Goal: Navigation & Orientation: Find specific page/section

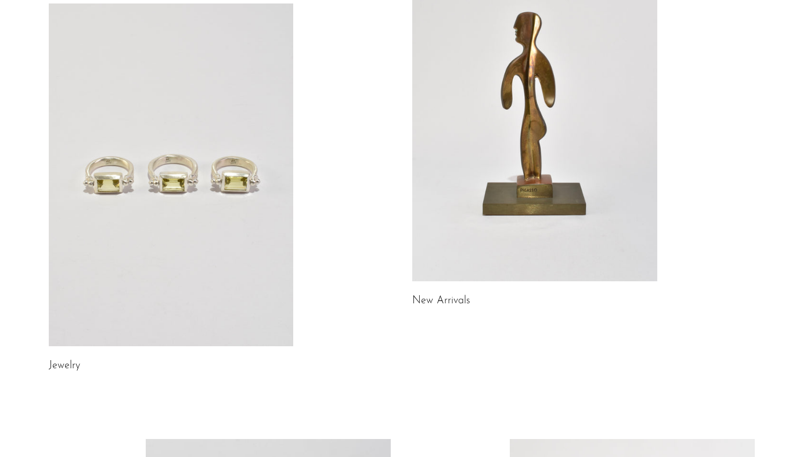
scroll to position [112, 0]
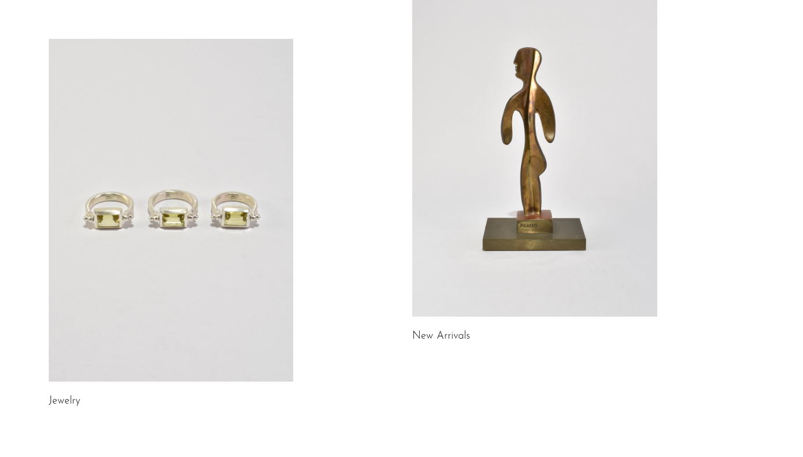
click at [484, 185] on link at bounding box center [534, 145] width 245 height 343
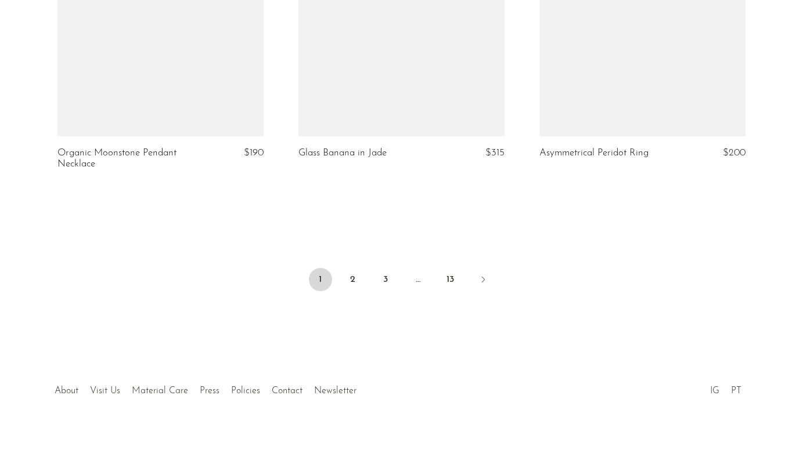
scroll to position [4027, 0]
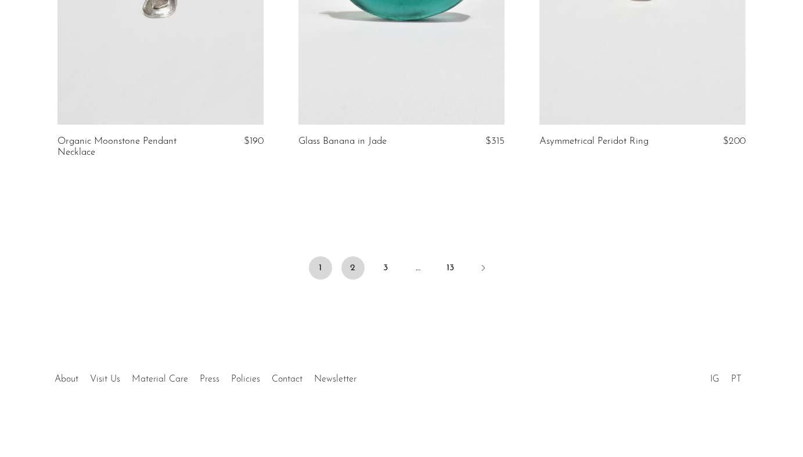
click at [355, 271] on link "2" at bounding box center [352, 267] width 23 height 23
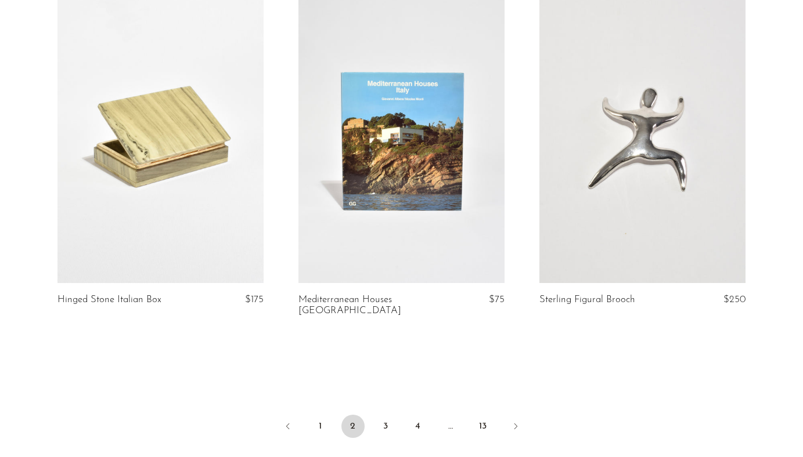
scroll to position [3871, 0]
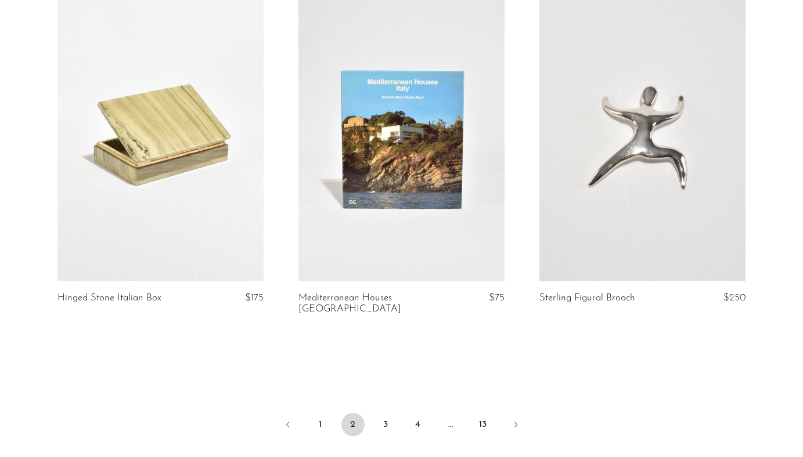
click at [196, 142] on link at bounding box center [160, 137] width 206 height 288
click at [389, 418] on link "3" at bounding box center [385, 424] width 23 height 23
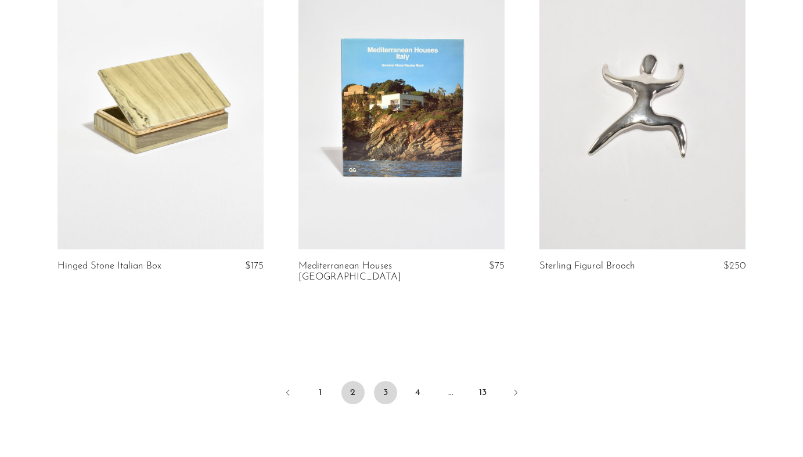
scroll to position [3905, 0]
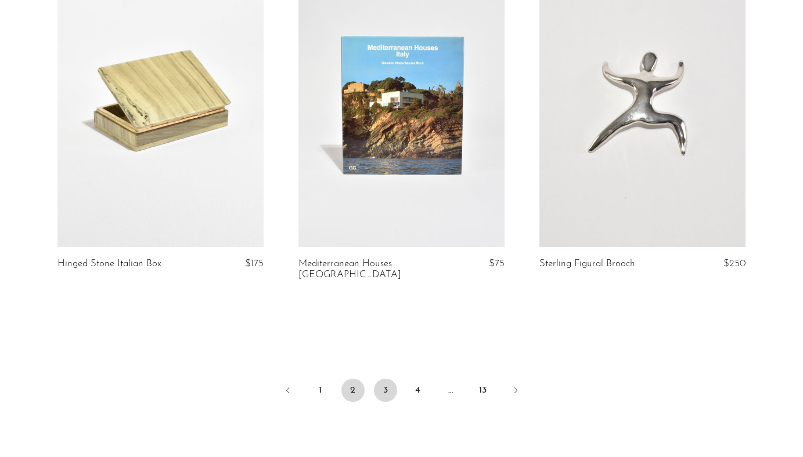
click at [388, 380] on link "3" at bounding box center [385, 390] width 23 height 23
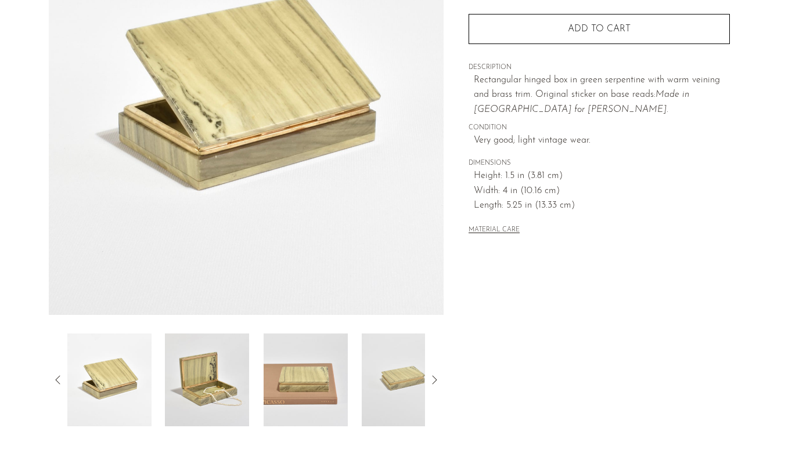
scroll to position [298, 0]
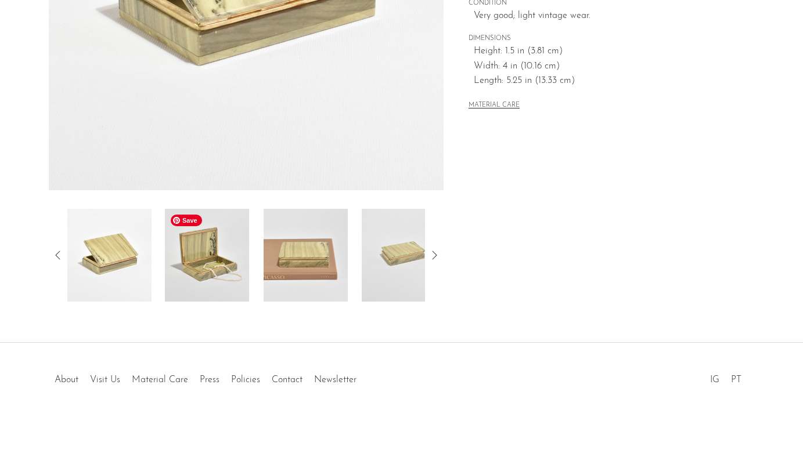
click at [226, 258] on img at bounding box center [207, 255] width 84 height 93
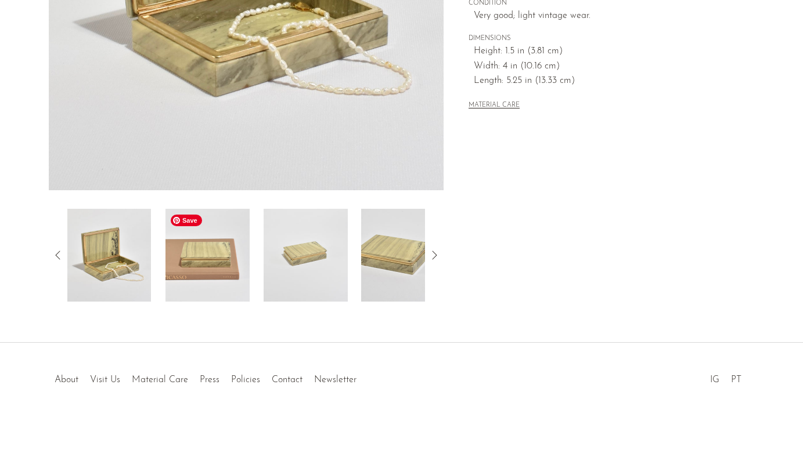
click at [226, 258] on img at bounding box center [207, 255] width 84 height 93
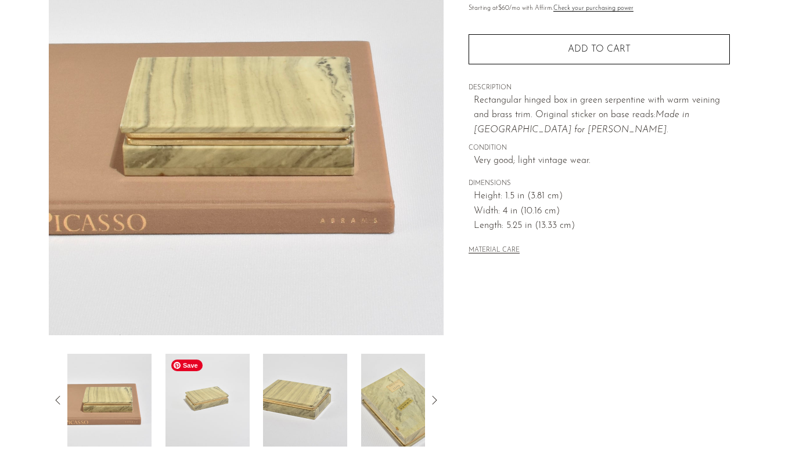
scroll to position [144, 0]
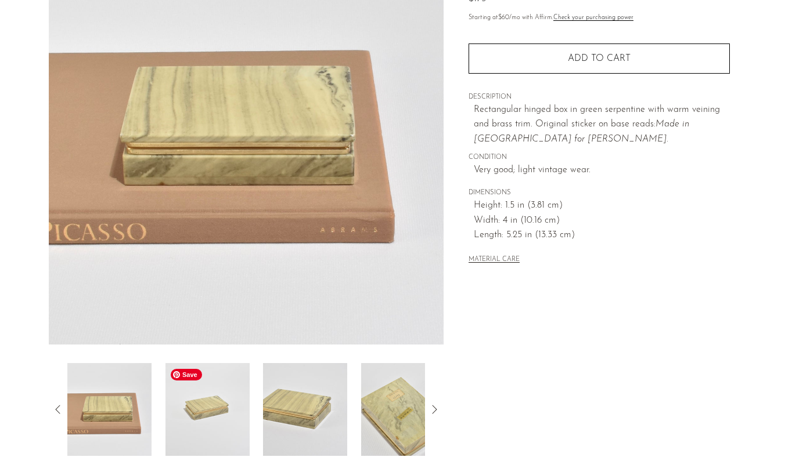
click at [217, 427] on img at bounding box center [207, 409] width 84 height 93
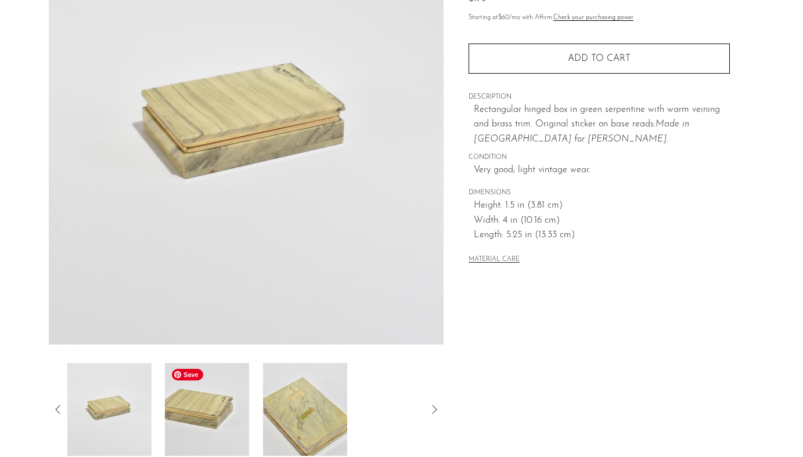
click at [237, 421] on img at bounding box center [207, 409] width 84 height 93
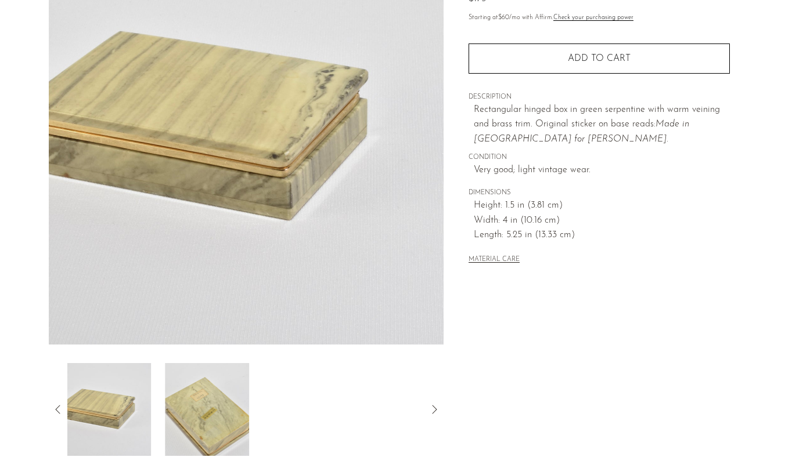
click at [254, 421] on div at bounding box center [246, 409] width 358 height 93
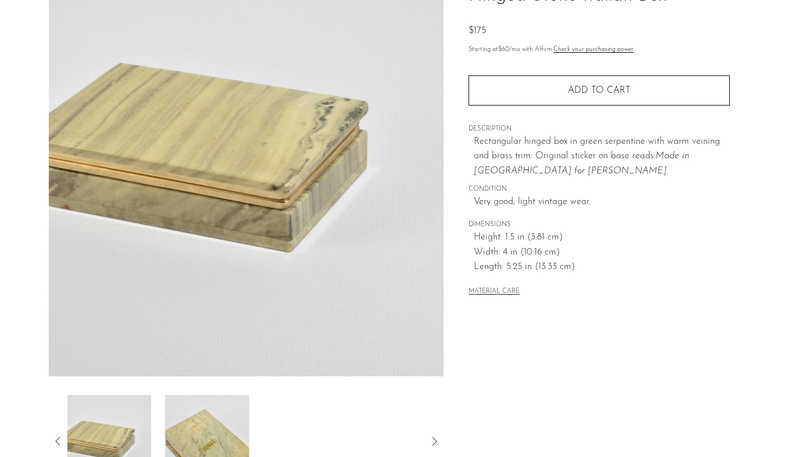
scroll to position [0, 0]
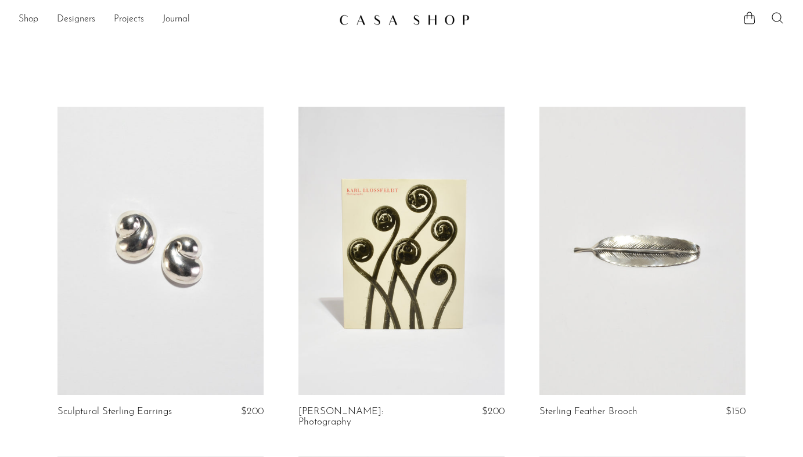
scroll to position [1, 0]
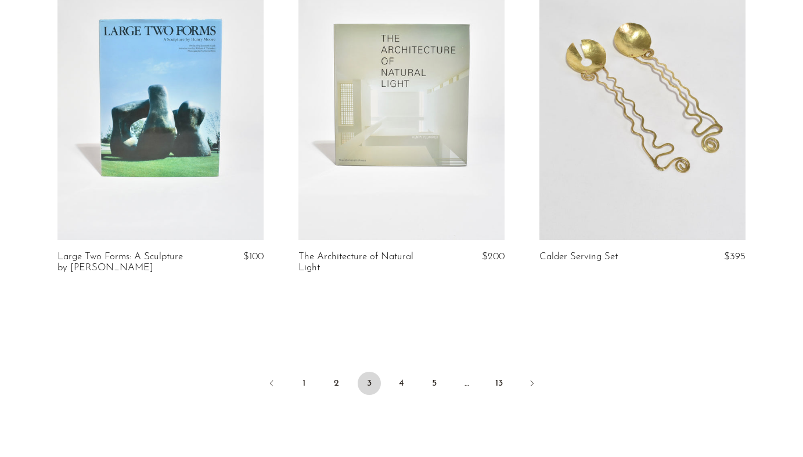
scroll to position [3937, 0]
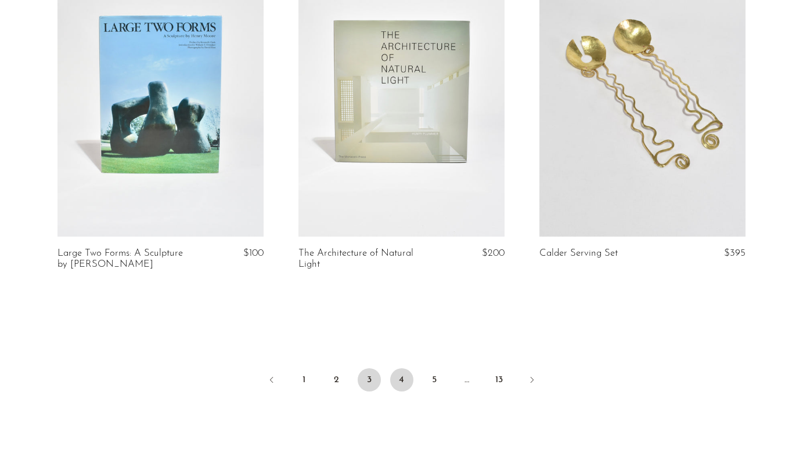
click at [404, 368] on link "4" at bounding box center [401, 379] width 23 height 23
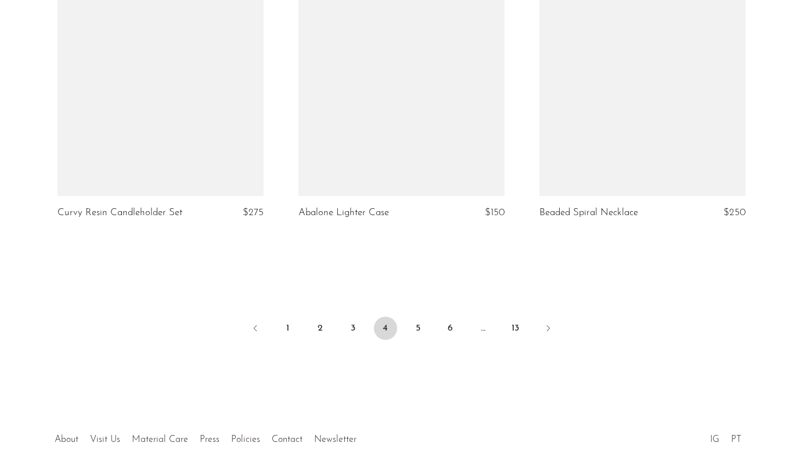
scroll to position [3980, 0]
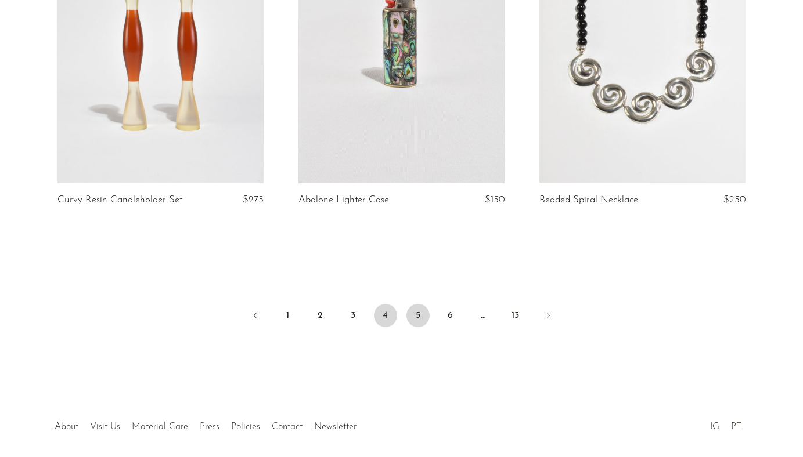
click at [424, 304] on link "5" at bounding box center [417, 315] width 23 height 23
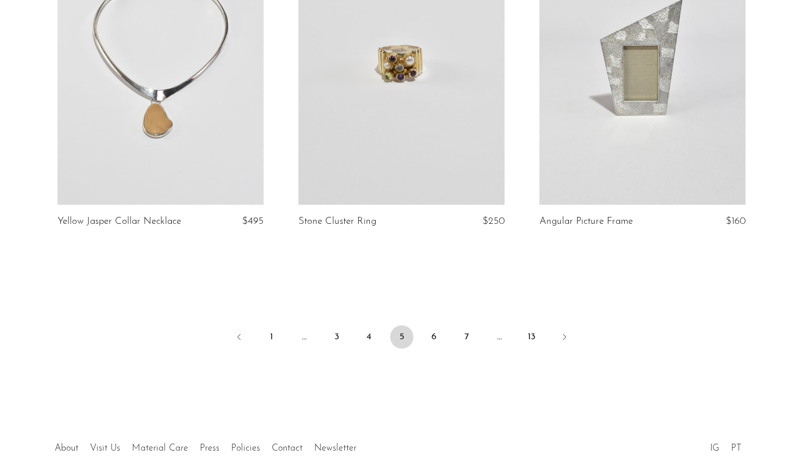
scroll to position [3964, 0]
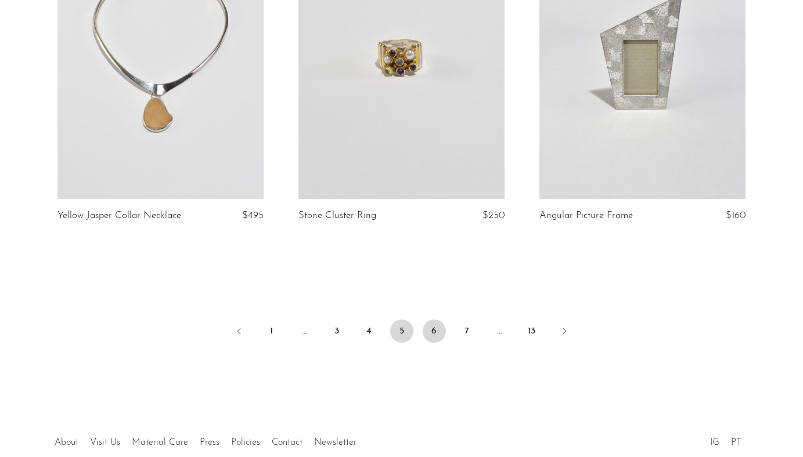
click at [432, 326] on link "6" at bounding box center [433, 331] width 23 height 23
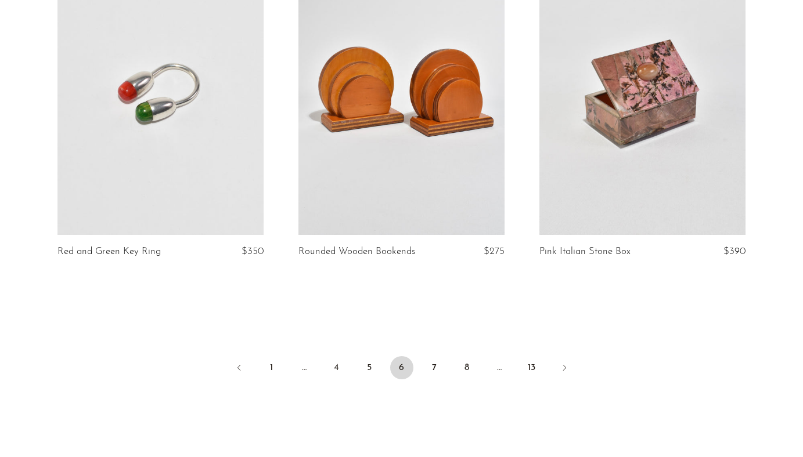
scroll to position [4038, 0]
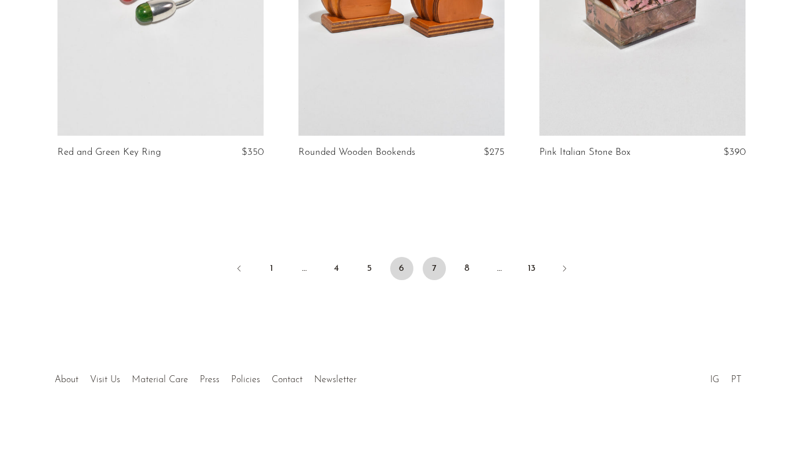
click at [431, 271] on link "7" at bounding box center [433, 268] width 23 height 23
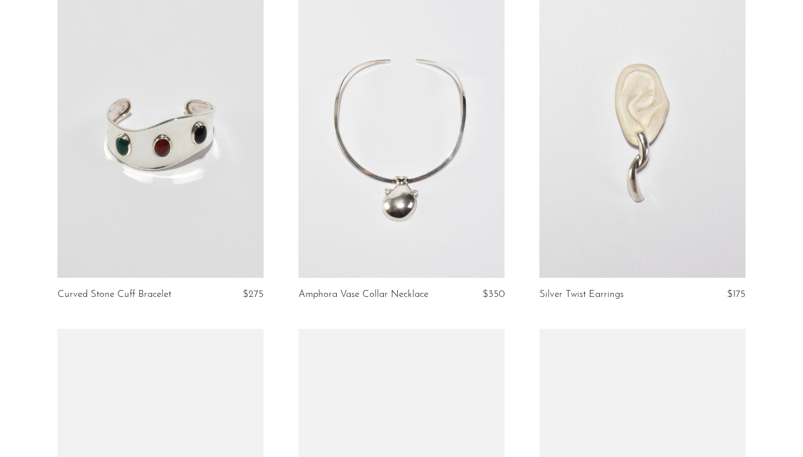
scroll to position [2873, 0]
